Goal: Task Accomplishment & Management: Manage account settings

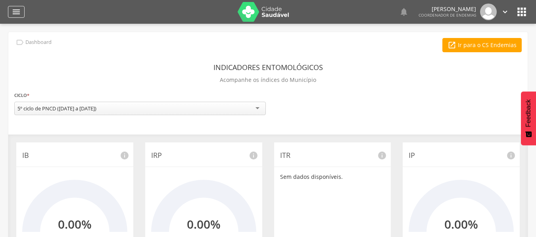
click at [19, 16] on icon "" at bounding box center [16, 12] width 10 height 10
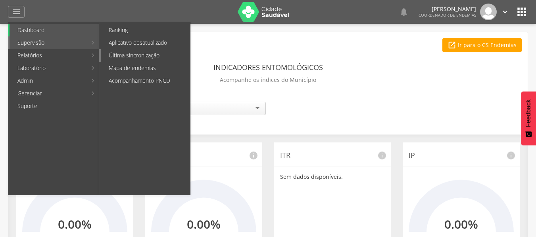
click at [121, 53] on link "Última sincronização" at bounding box center [145, 55] width 89 height 13
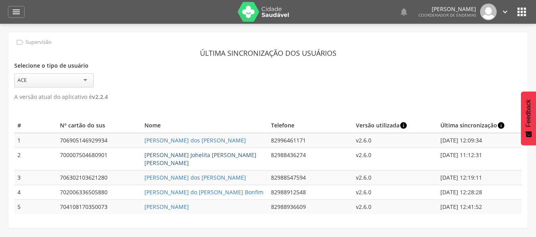
click at [216, 155] on link "[PERSON_NAME] Johelita [PERSON_NAME] [PERSON_NAME]" at bounding box center [200, 158] width 112 height 15
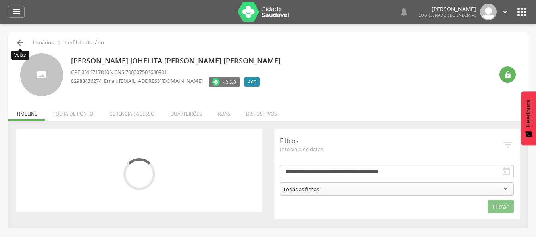
click at [17, 46] on icon "" at bounding box center [20, 43] width 10 height 10
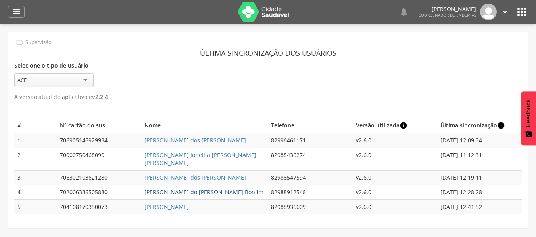
click at [160, 189] on link "[PERSON_NAME] do [PERSON_NAME] Bonfim" at bounding box center [203, 193] width 119 height 8
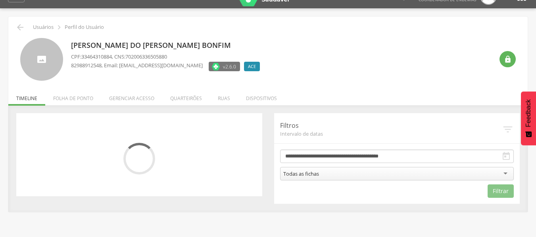
scroll to position [24, 0]
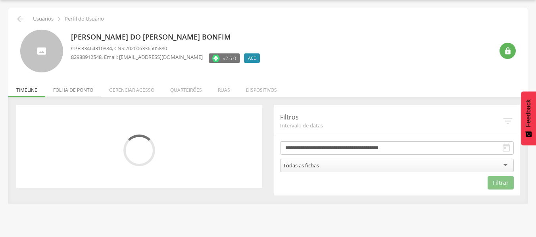
click at [73, 90] on li "Folha de ponto" at bounding box center [73, 88] width 56 height 19
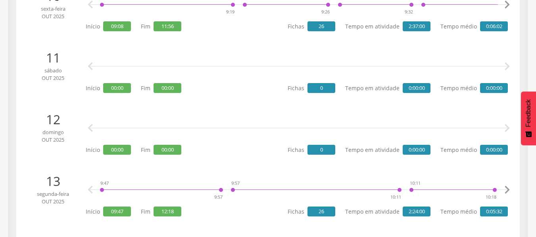
scroll to position [777, 0]
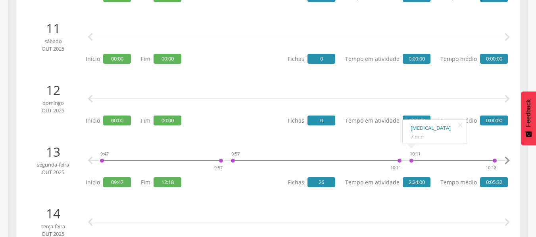
click at [507, 160] on icon "" at bounding box center [507, 161] width 16 height 16
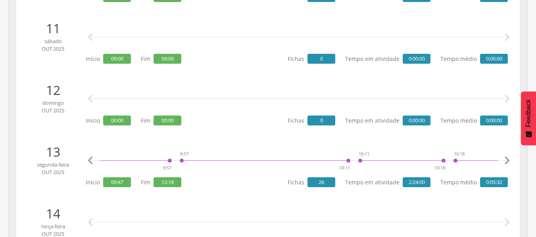
click at [507, 160] on icon "" at bounding box center [507, 161] width 16 height 16
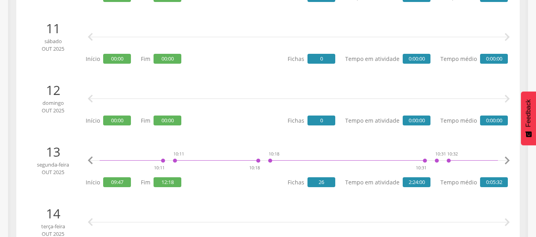
click at [507, 160] on icon "" at bounding box center [507, 161] width 16 height 16
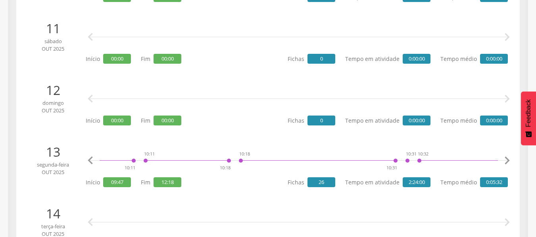
click at [507, 160] on icon "" at bounding box center [507, 161] width 16 height 16
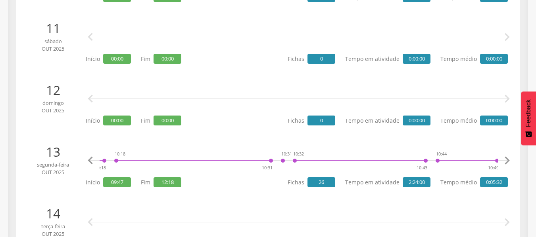
click at [507, 160] on icon "" at bounding box center [507, 161] width 16 height 16
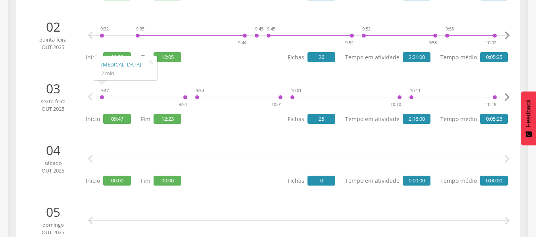
scroll to position [0, 0]
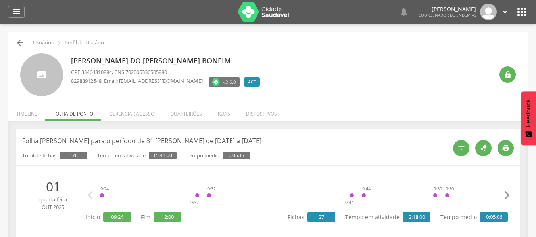
click at [15, 45] on div " Usuários  Perfil do Usuário" at bounding box center [267, 43] width 507 height 10
click at [17, 44] on icon "" at bounding box center [20, 43] width 10 height 10
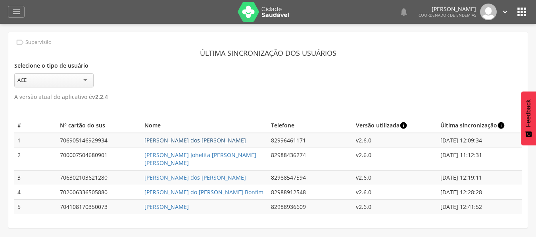
click at [181, 138] on link "[PERSON_NAME] dos [PERSON_NAME]" at bounding box center [194, 141] width 101 height 8
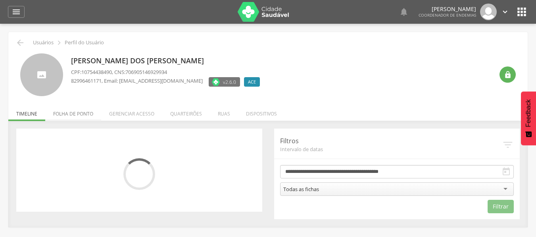
click at [89, 113] on li "Folha de ponto" at bounding box center [73, 112] width 56 height 19
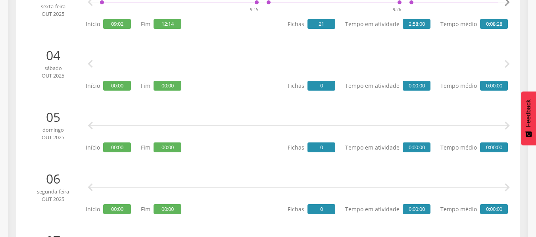
scroll to position [357, 0]
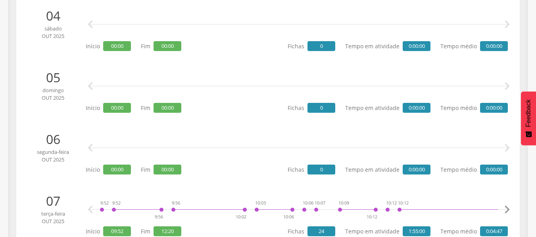
click at [508, 148] on icon "" at bounding box center [507, 148] width 16 height 16
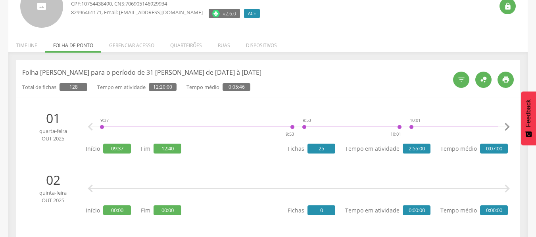
scroll to position [0, 0]
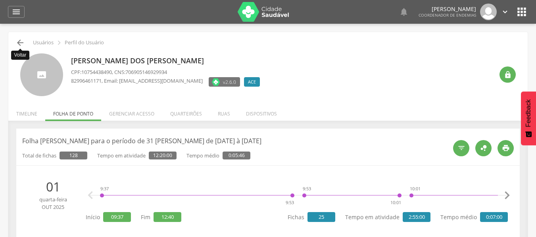
click at [18, 42] on icon "" at bounding box center [20, 43] width 10 height 10
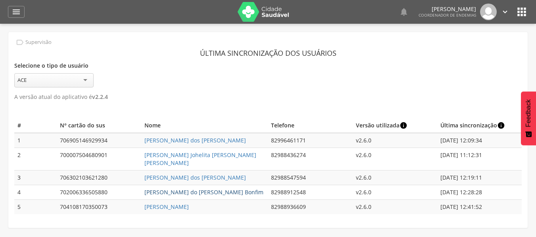
click at [197, 189] on link "[PERSON_NAME] do [PERSON_NAME] Bonfim" at bounding box center [203, 193] width 119 height 8
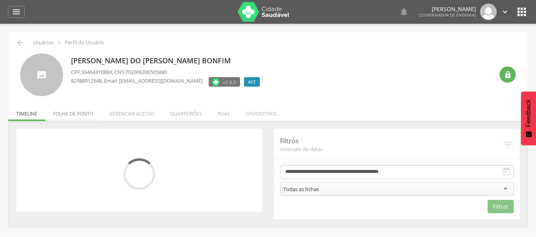
click at [78, 117] on li "Folha de ponto" at bounding box center [73, 112] width 56 height 19
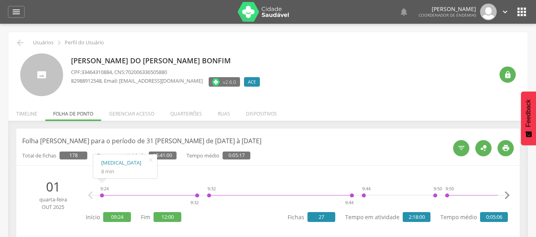
click at [26, 112] on li "Timeline" at bounding box center [26, 112] width 37 height 19
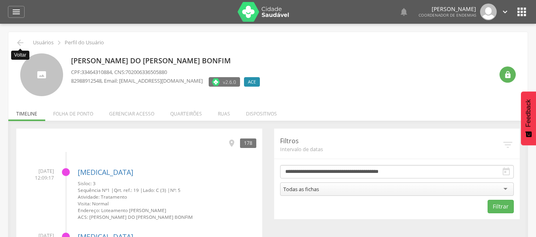
click at [18, 42] on icon "" at bounding box center [20, 43] width 10 height 10
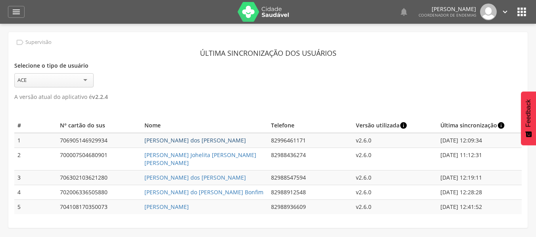
click at [191, 143] on link "[PERSON_NAME] dos [PERSON_NAME]" at bounding box center [194, 141] width 101 height 8
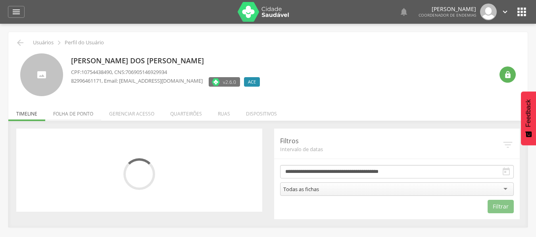
click at [83, 113] on li "Folha de ponto" at bounding box center [73, 112] width 56 height 19
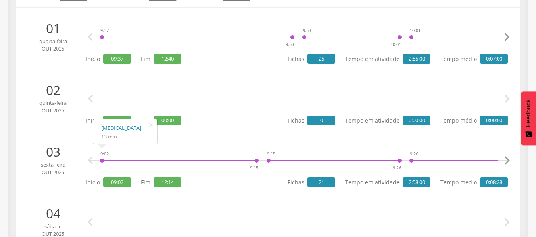
scroll to position [119, 0]
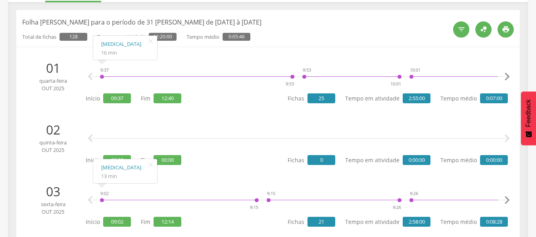
click at [239, 127] on div " " at bounding box center [299, 139] width 418 height 24
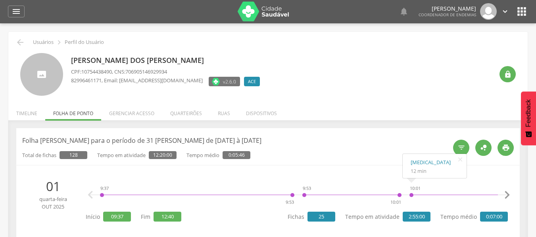
scroll to position [0, 0]
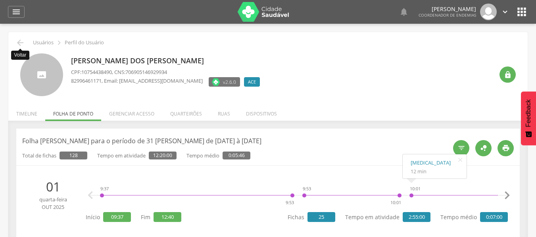
click at [23, 42] on icon "" at bounding box center [20, 43] width 10 height 10
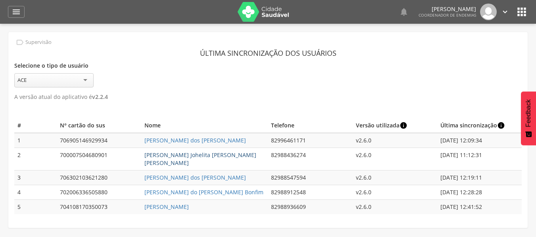
click at [172, 156] on link "[PERSON_NAME] Johelita [PERSON_NAME] [PERSON_NAME]" at bounding box center [200, 158] width 112 height 15
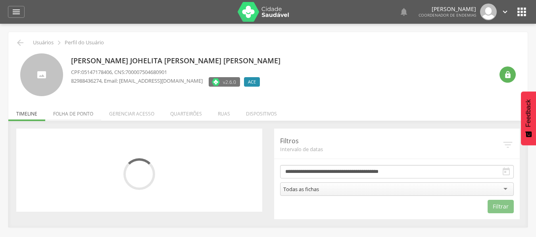
click at [77, 115] on li "Folha de ponto" at bounding box center [73, 112] width 56 height 19
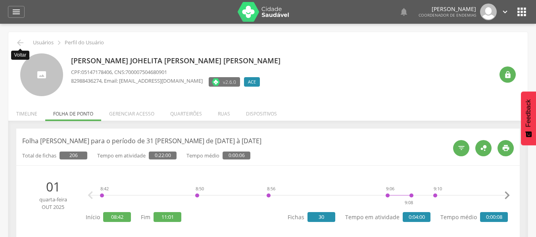
click at [19, 44] on icon "" at bounding box center [20, 43] width 10 height 10
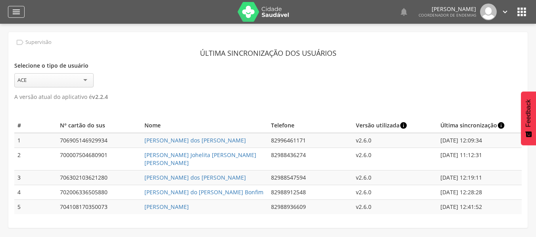
click at [15, 10] on icon "" at bounding box center [16, 12] width 10 height 10
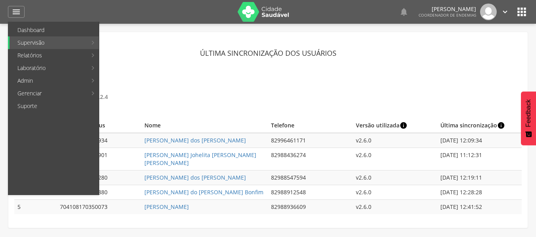
click at [108, 48] on link "Aplicativo desatualizado" at bounding box center [145, 42] width 89 height 13
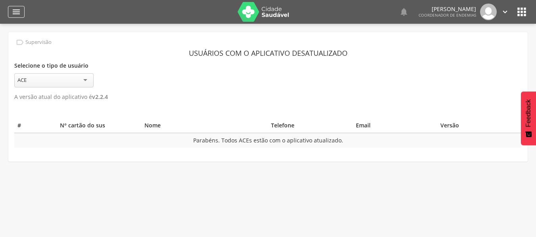
click at [18, 14] on icon "" at bounding box center [16, 12] width 10 height 10
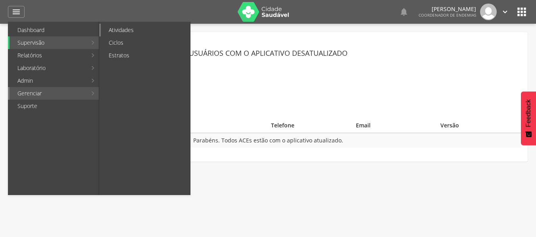
click at [130, 31] on link "Atividades" at bounding box center [145, 30] width 89 height 13
